Goal: Task Accomplishment & Management: Manage account settings

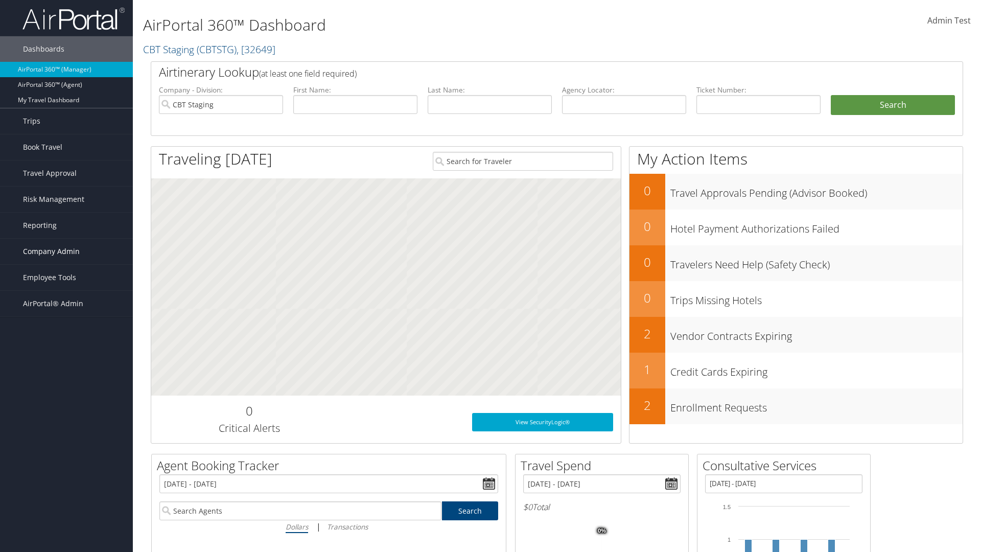
click at [66, 251] on span "Company Admin" at bounding box center [51, 252] width 57 height 26
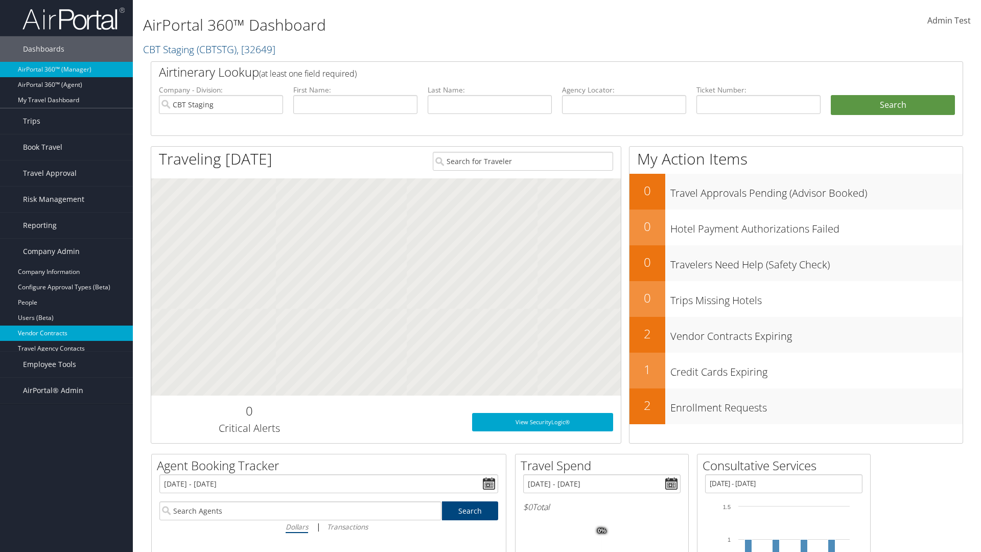
click at [66, 333] on link "Vendor Contracts" at bounding box center [66, 332] width 133 height 15
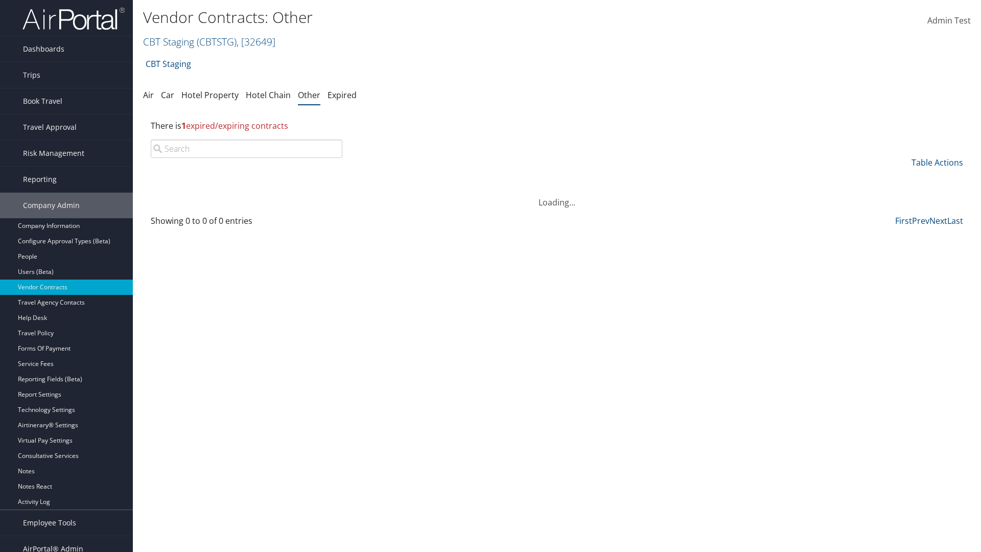
click at [246, 149] on input "search" at bounding box center [247, 148] width 192 height 18
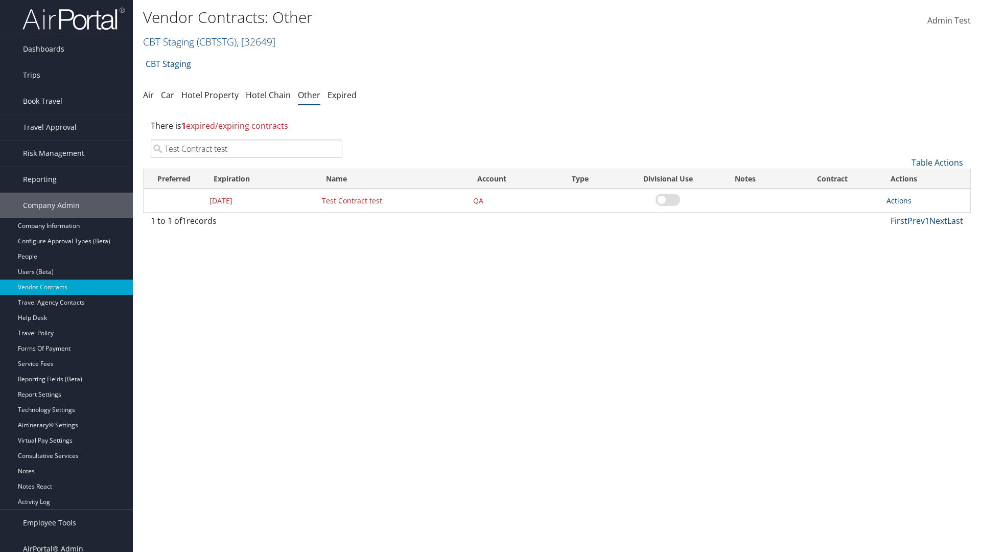
type input "Test Contract test"
click at [898, 200] on link "Actions" at bounding box center [898, 201] width 25 height 10
click at [914, 250] on link "Edit" at bounding box center [914, 250] width 55 height 17
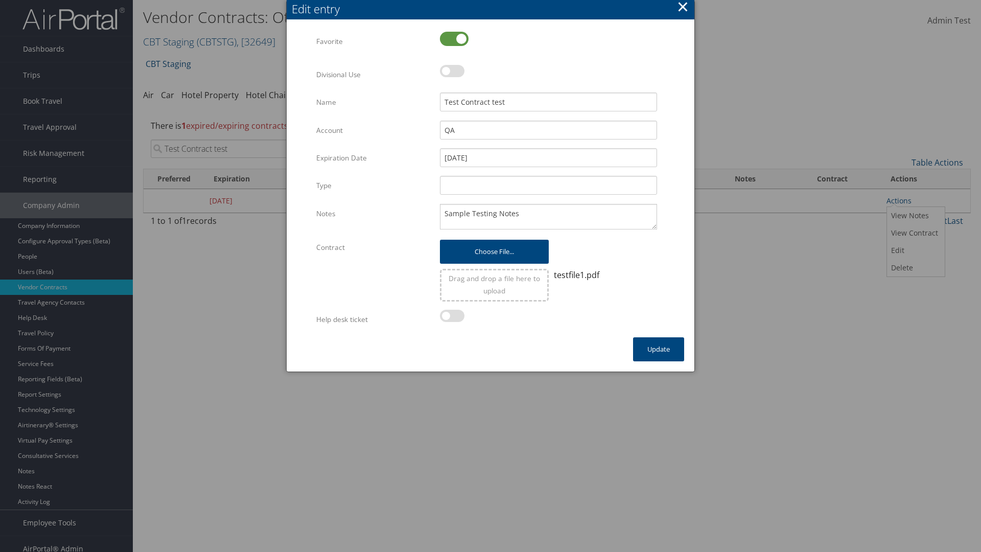
click at [454, 38] on label at bounding box center [454, 39] width 29 height 14
click at [452, 38] on input "checkbox" at bounding box center [448, 39] width 7 height 7
click at [454, 38] on label at bounding box center [454, 39] width 29 height 14
click at [452, 38] on input "checkbox" at bounding box center [448, 39] width 7 height 7
checkbox input "true"
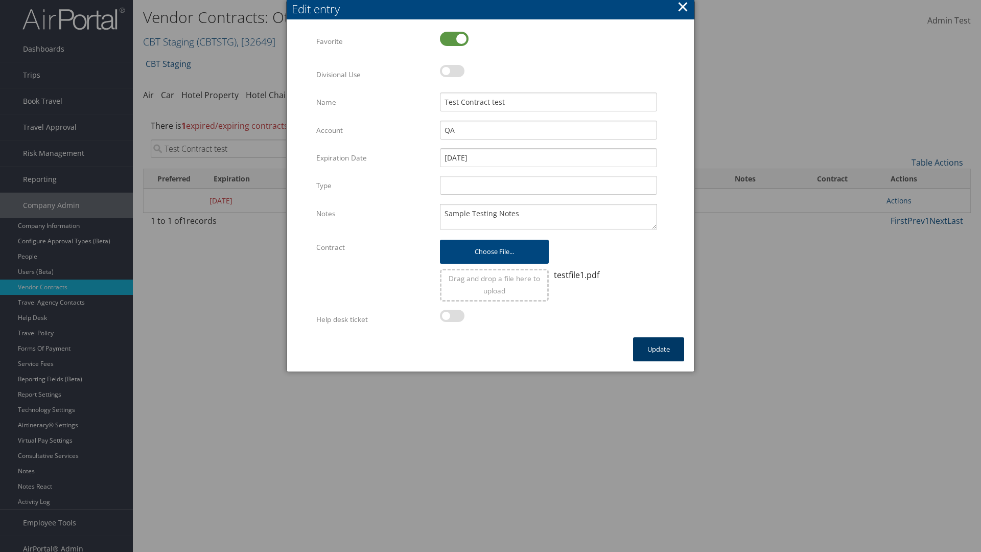
click at [658, 349] on button "Update" at bounding box center [658, 349] width 51 height 24
